Goal: Task Accomplishment & Management: Manage account settings

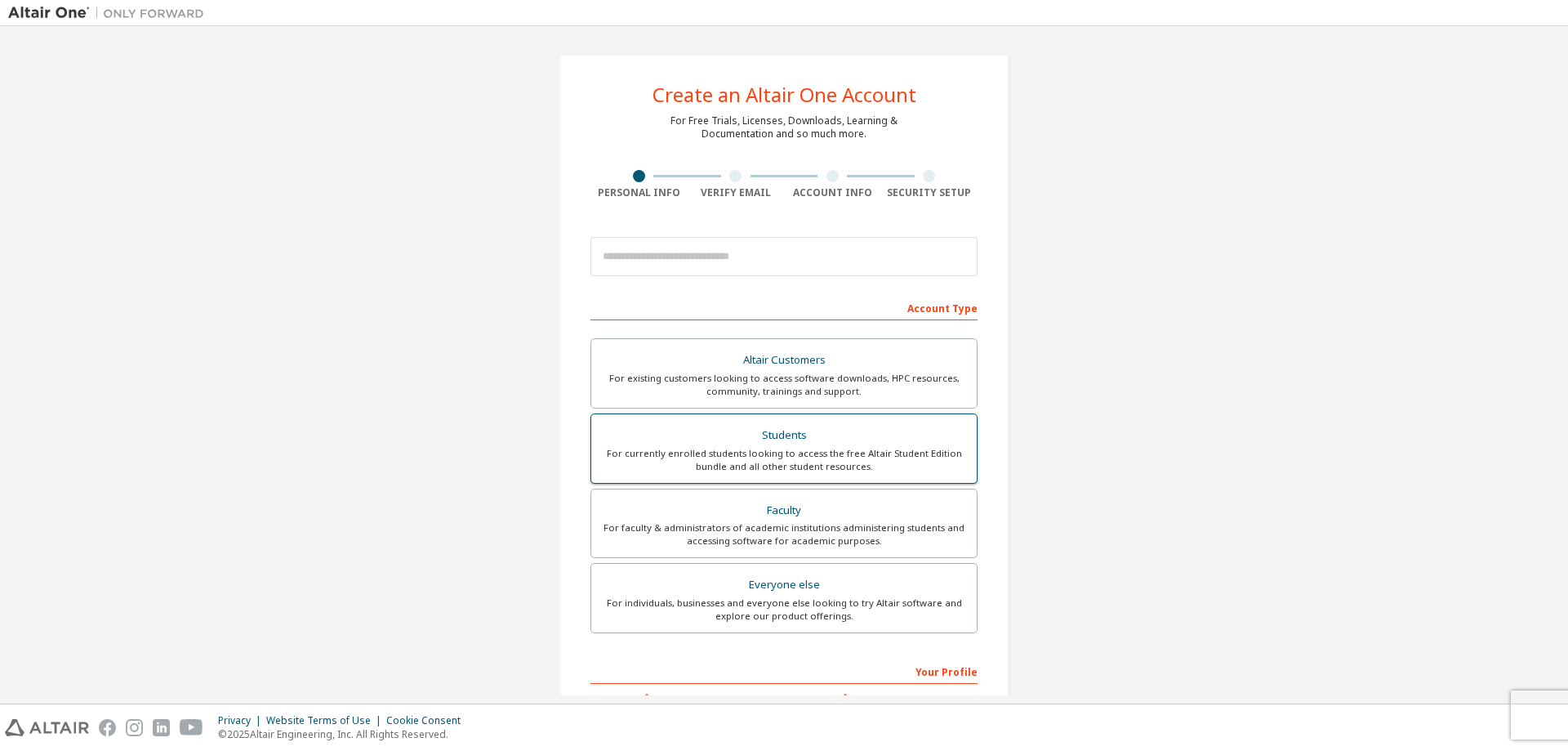
click at [704, 452] on div "For currently enrolled students looking to access the free Altair Student Editi…" at bounding box center [784, 460] width 366 height 26
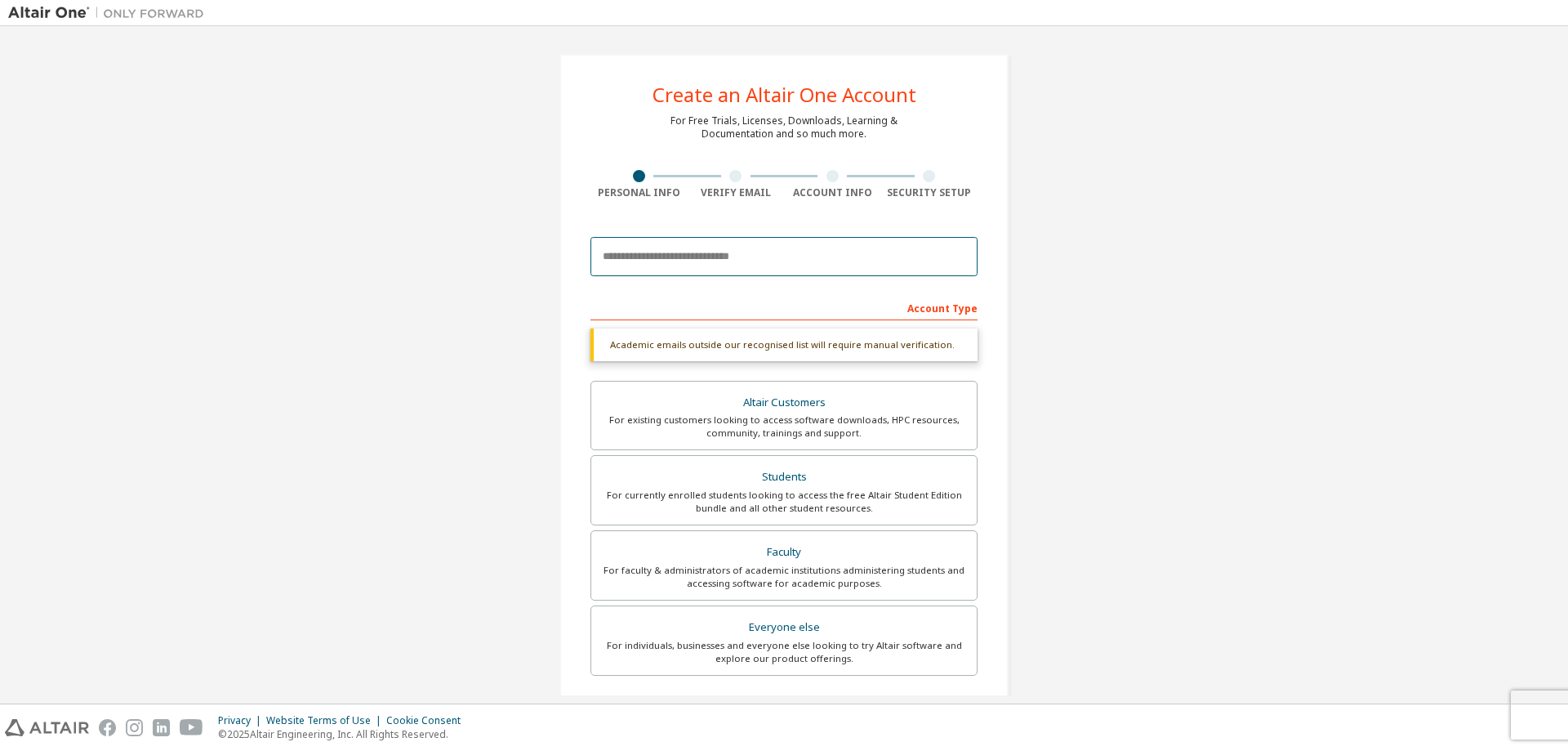
click at [695, 255] on input "email" at bounding box center [784, 256] width 387 height 39
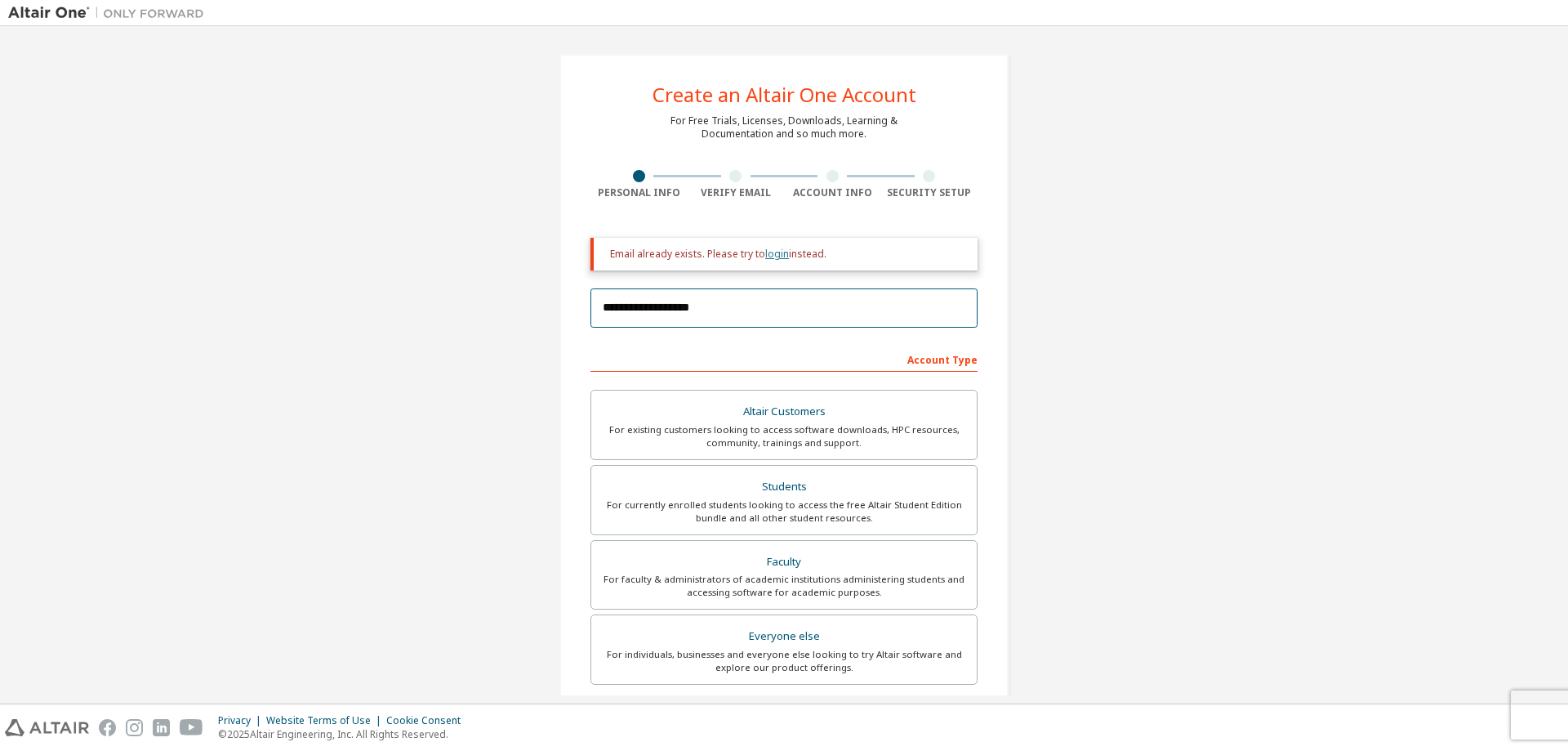
type input "**********"
click at [774, 255] on link "login" at bounding box center [777, 254] width 24 height 14
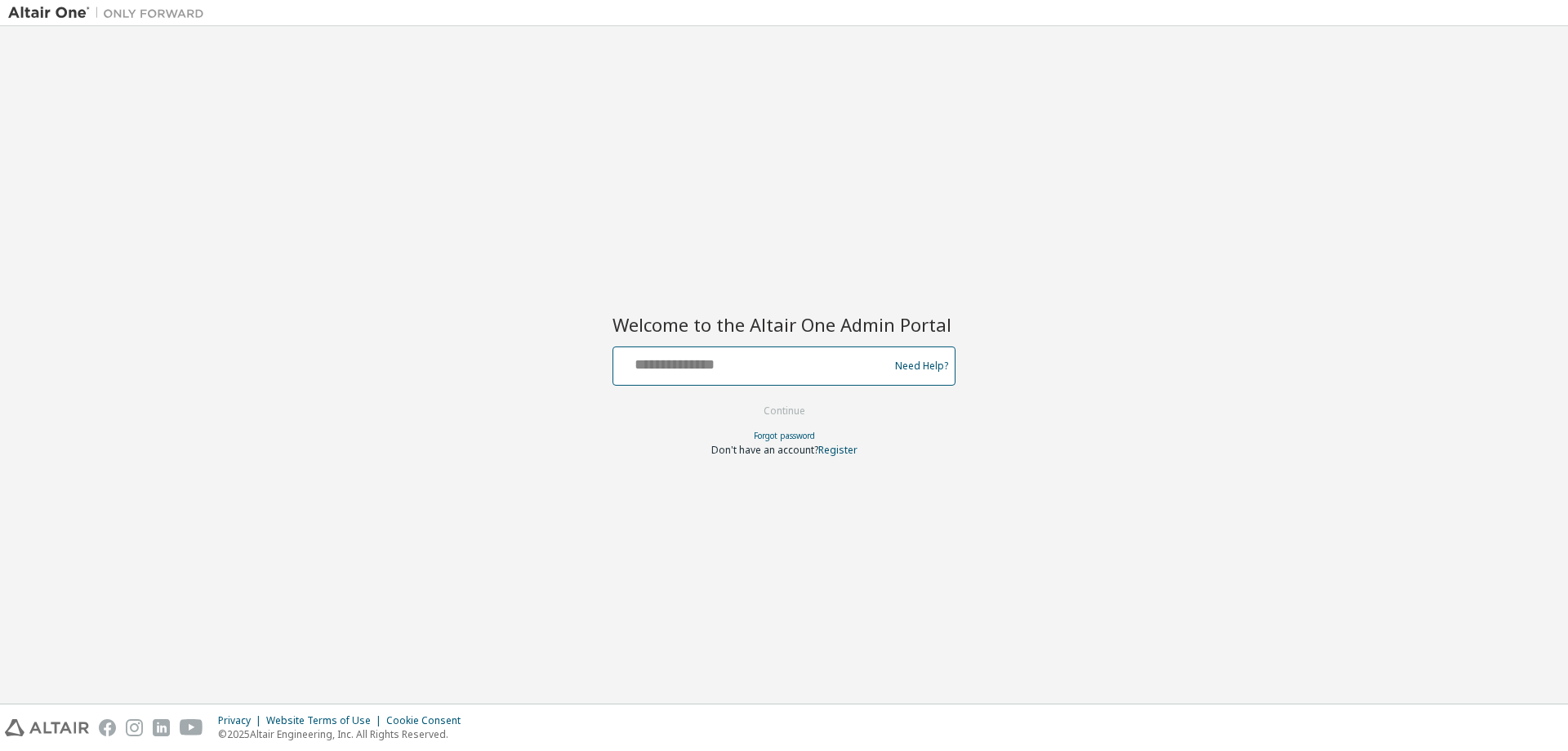
click at [698, 369] on input "text" at bounding box center [754, 362] width 267 height 24
type input "**********"
click at [747, 399] on button "Continue" at bounding box center [784, 411] width 76 height 24
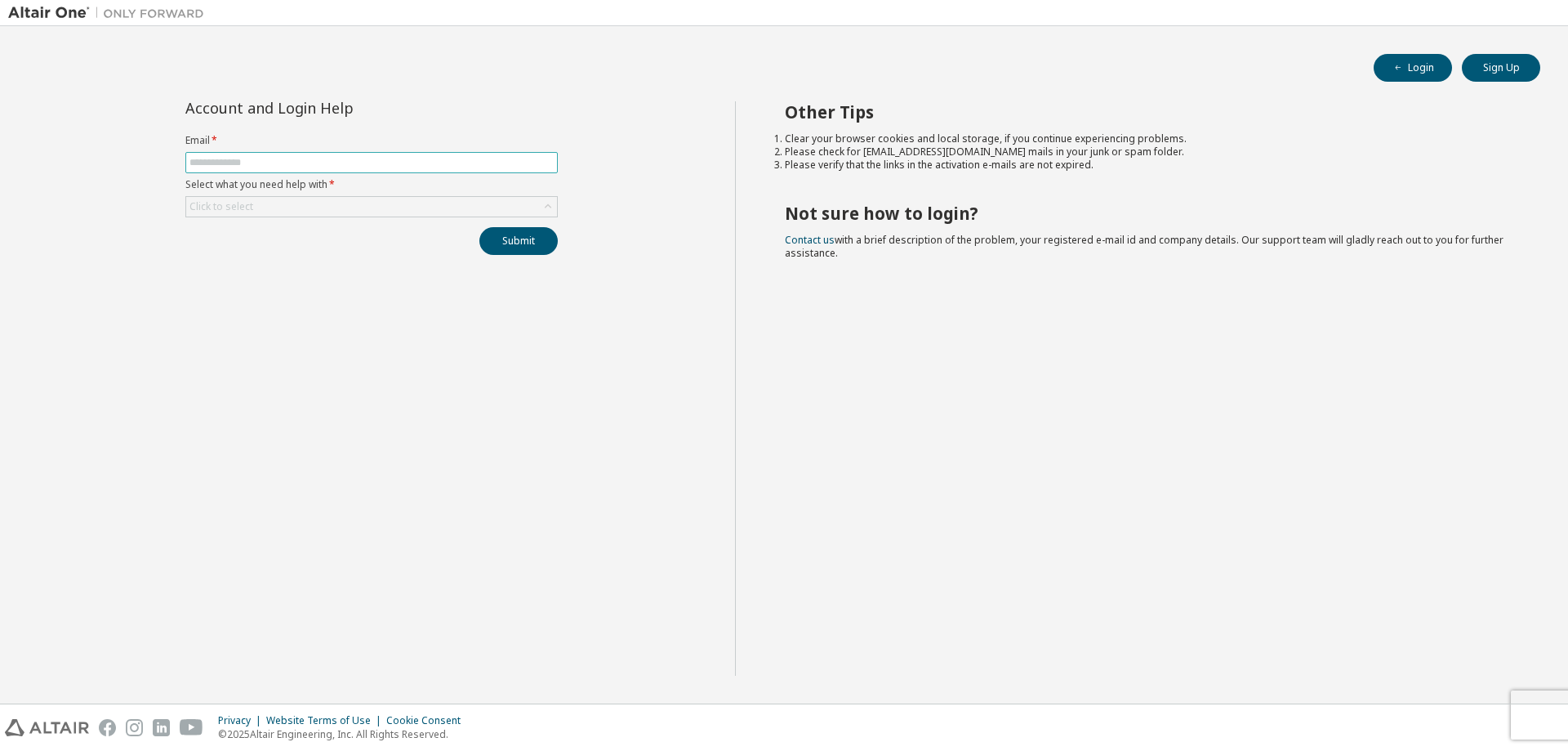
click at [312, 165] on input "text" at bounding box center [372, 162] width 364 height 13
type input "**********"
click at [429, 282] on div "**********" at bounding box center [371, 388] width 727 height 574
click at [473, 203] on div "Click to select" at bounding box center [372, 206] width 371 height 20
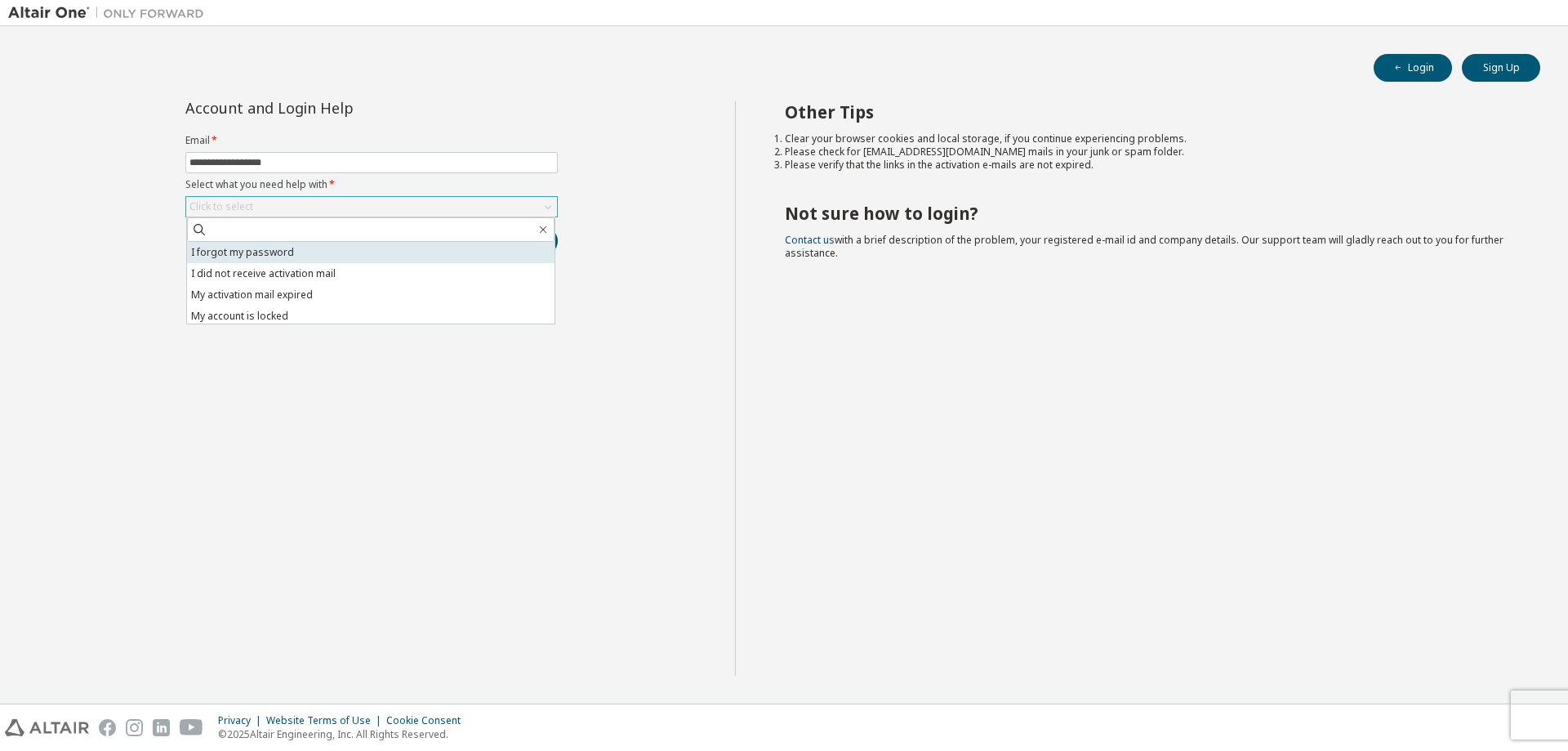
click at [310, 253] on li "I forgot my password" at bounding box center [371, 253] width 368 height 21
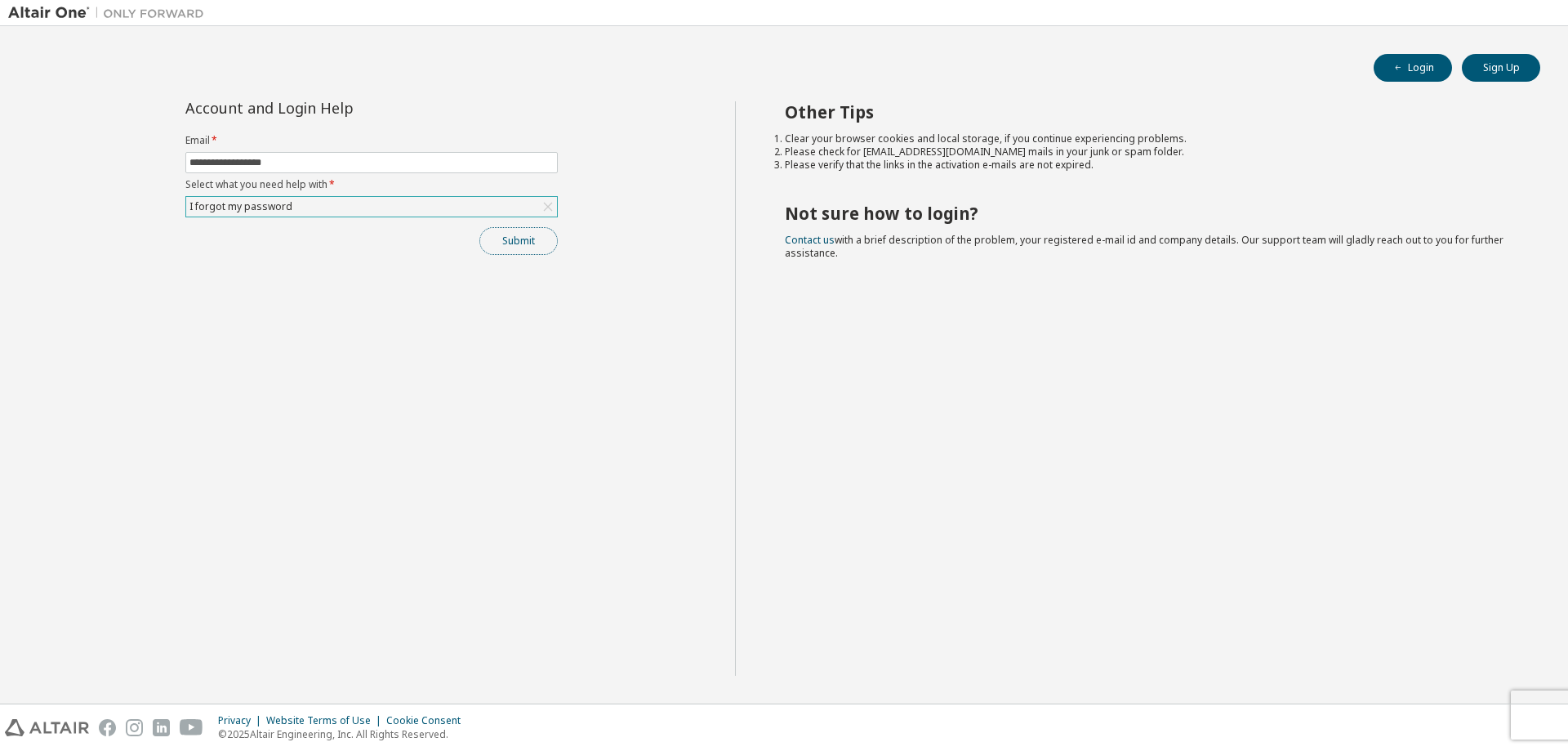
click at [517, 238] on button "Submit" at bounding box center [518, 241] width 78 height 28
click at [1422, 68] on button "Login" at bounding box center [1413, 68] width 78 height 28
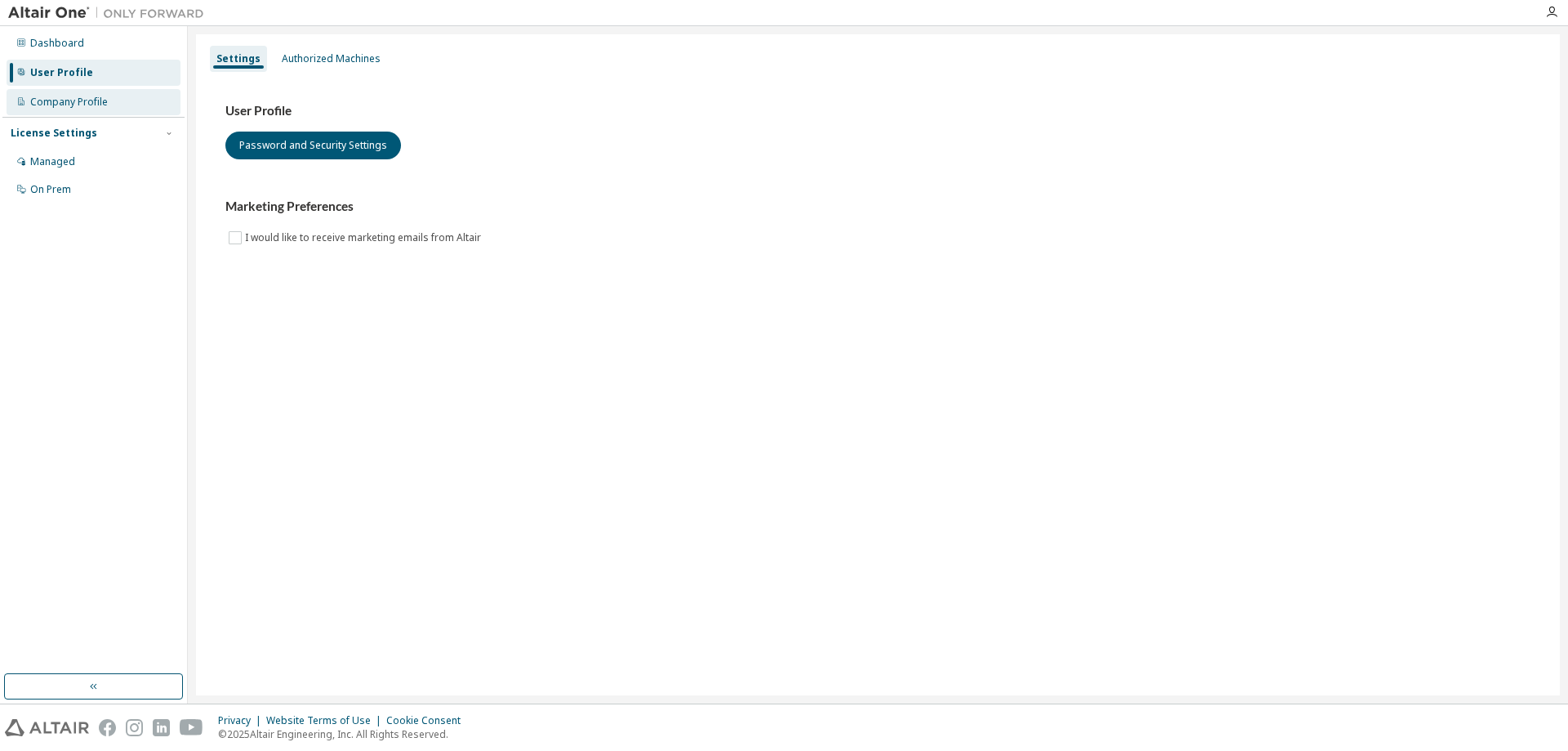
click at [139, 104] on div "Company Profile" at bounding box center [94, 102] width 174 height 26
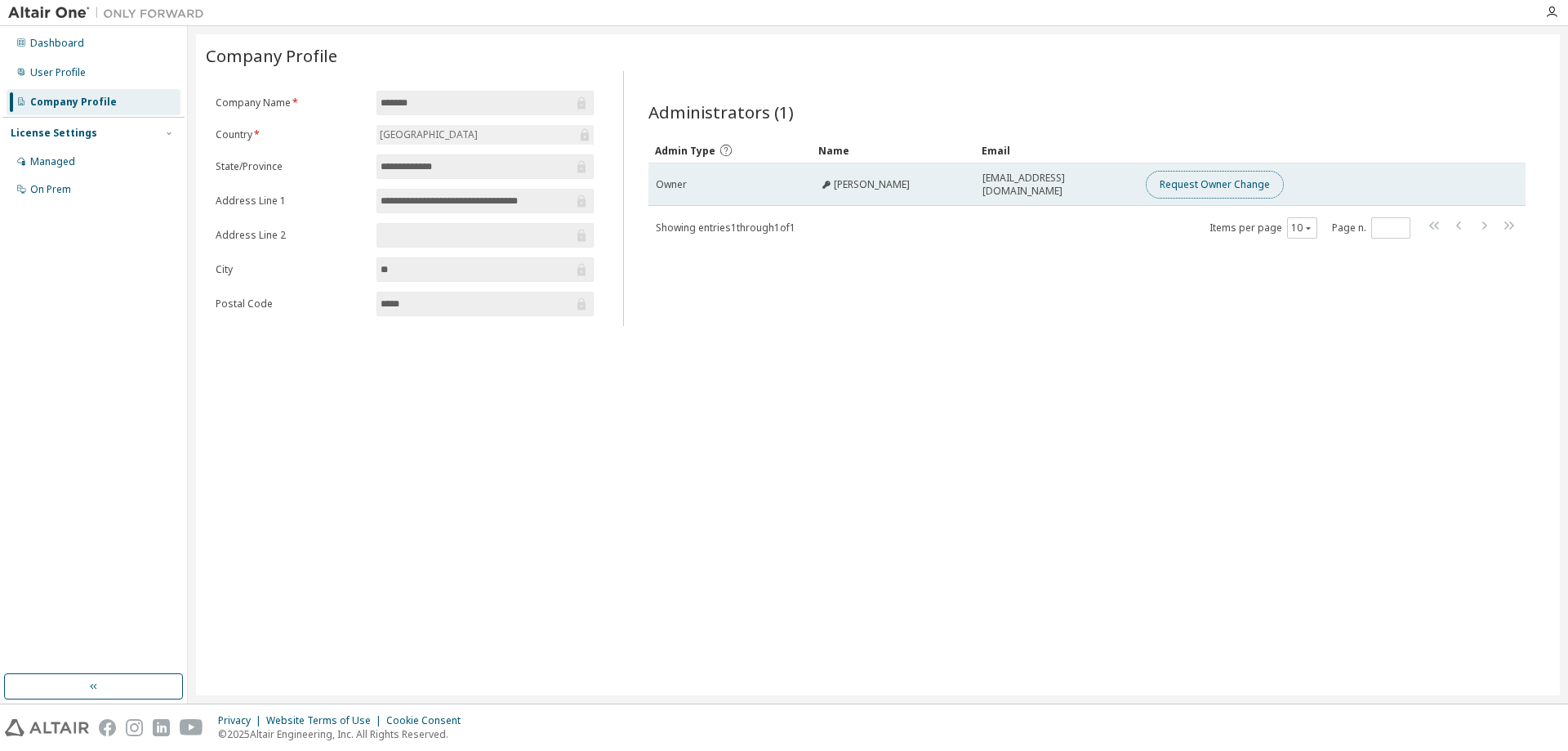
click at [1237, 185] on button "Request Owner Change" at bounding box center [1215, 185] width 138 height 28
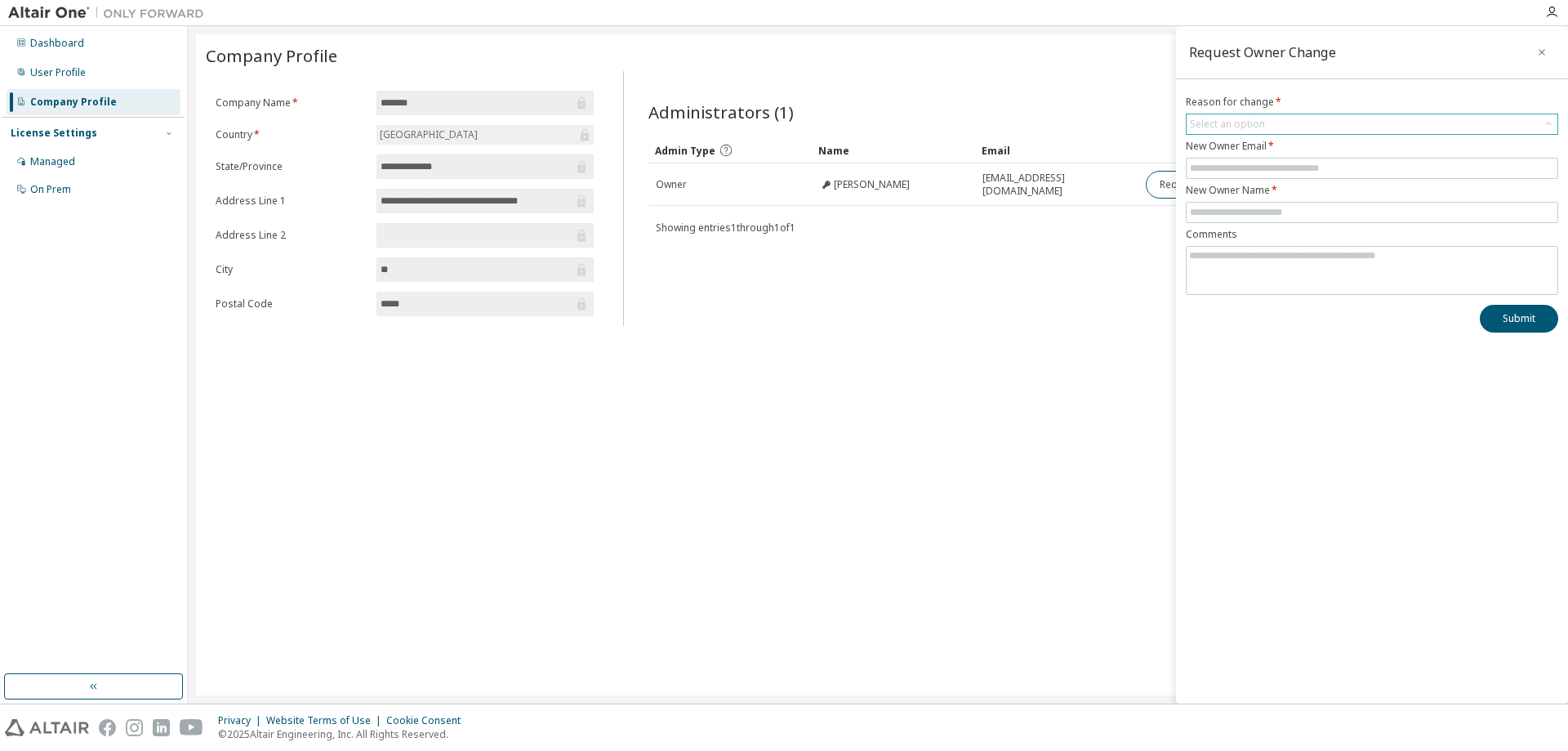
click at [1253, 124] on div "Select an option" at bounding box center [1227, 124] width 75 height 13
click at [1260, 123] on div "Select an option" at bounding box center [1227, 124] width 75 height 13
click at [1549, 48] on button "button" at bounding box center [1542, 52] width 26 height 26
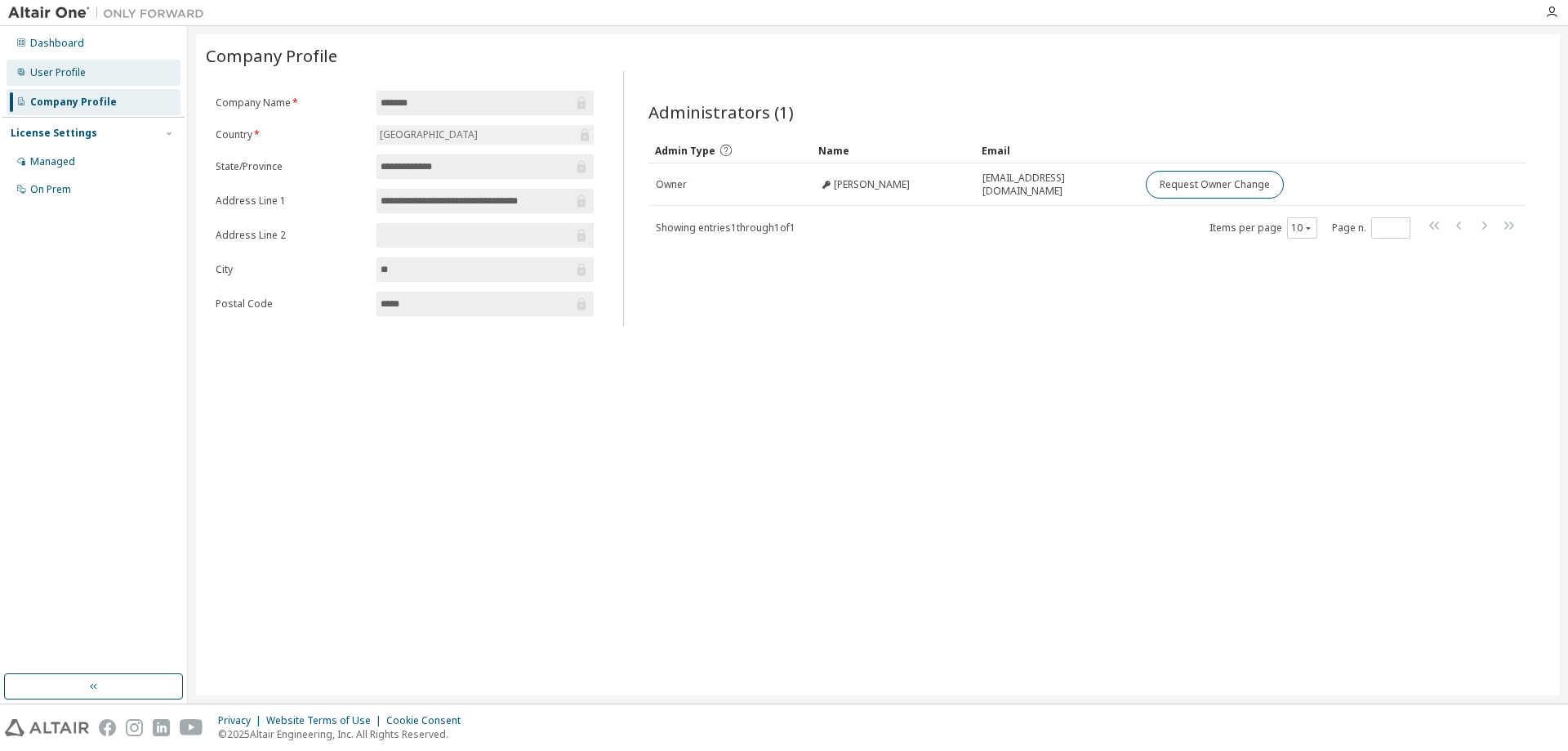
click at [60, 69] on div "User Profile" at bounding box center [58, 72] width 56 height 13
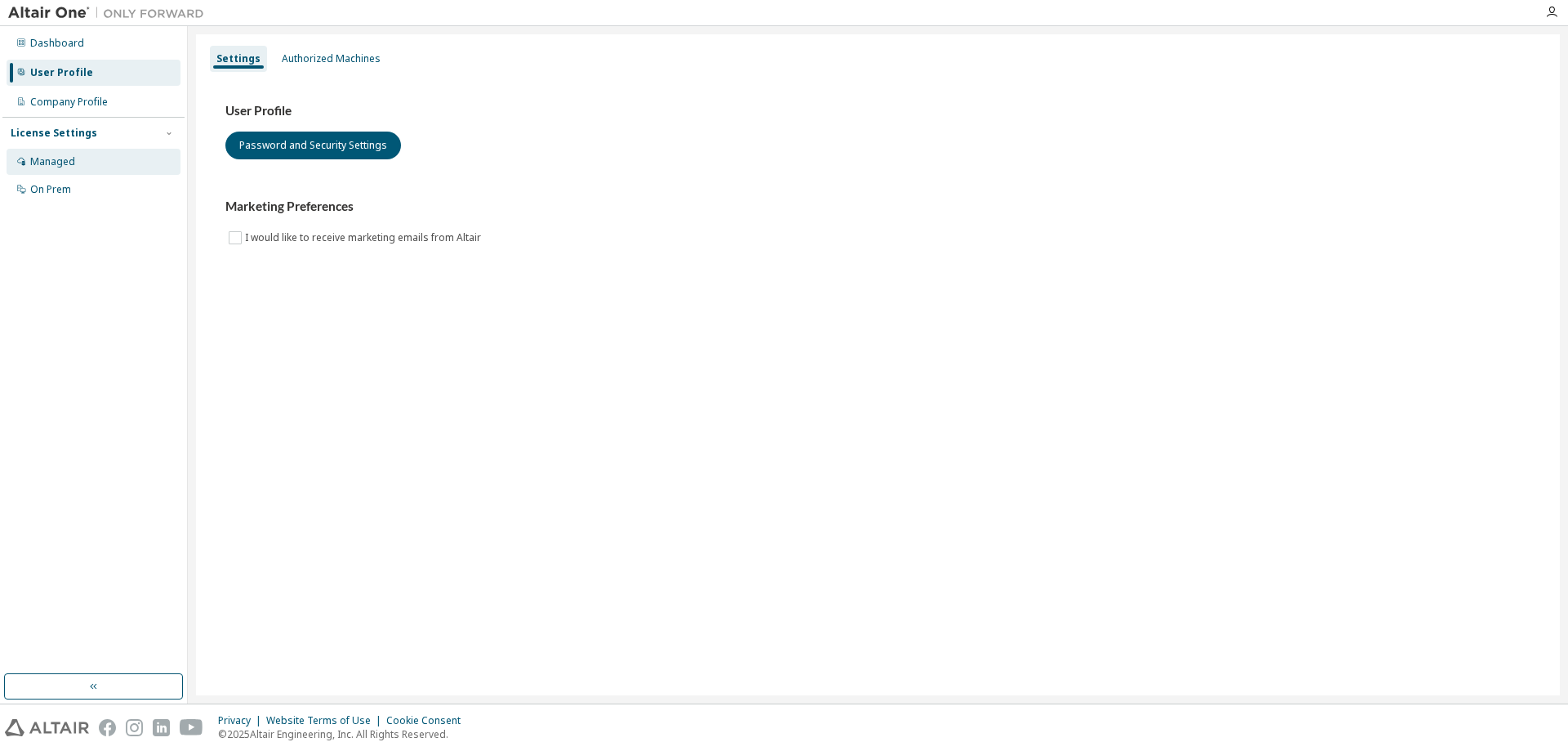
click at [69, 159] on div "Managed" at bounding box center [53, 161] width 45 height 13
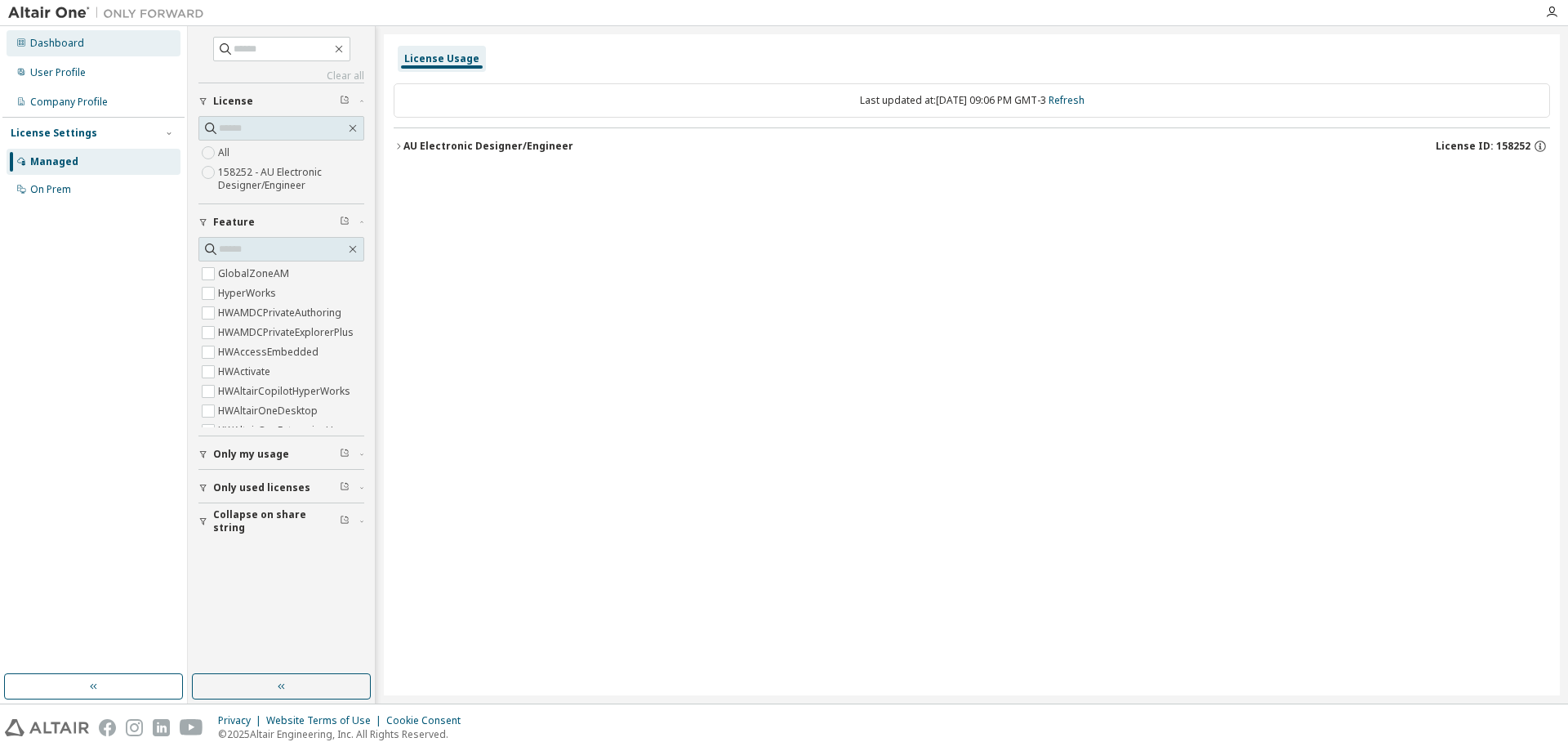
click at [82, 43] on div "Dashboard" at bounding box center [94, 44] width 174 height 26
